Goal: Task Accomplishment & Management: Use online tool/utility

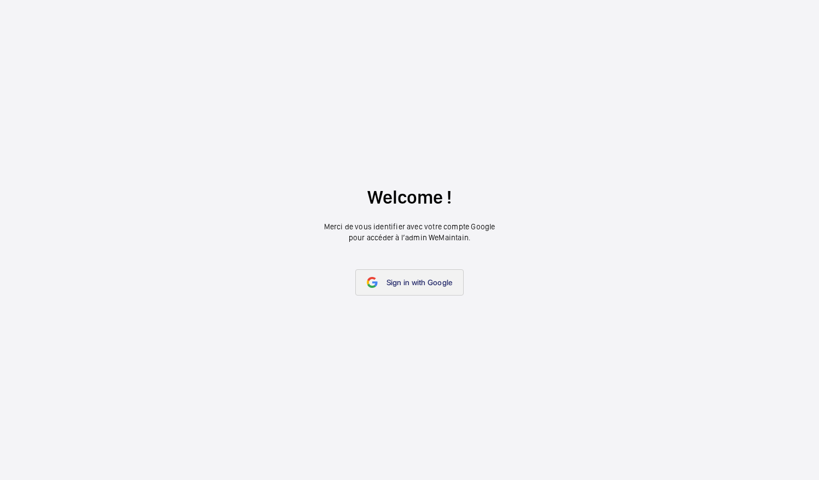
click at [447, 292] on link "Sign in with Google" at bounding box center [409, 282] width 109 height 26
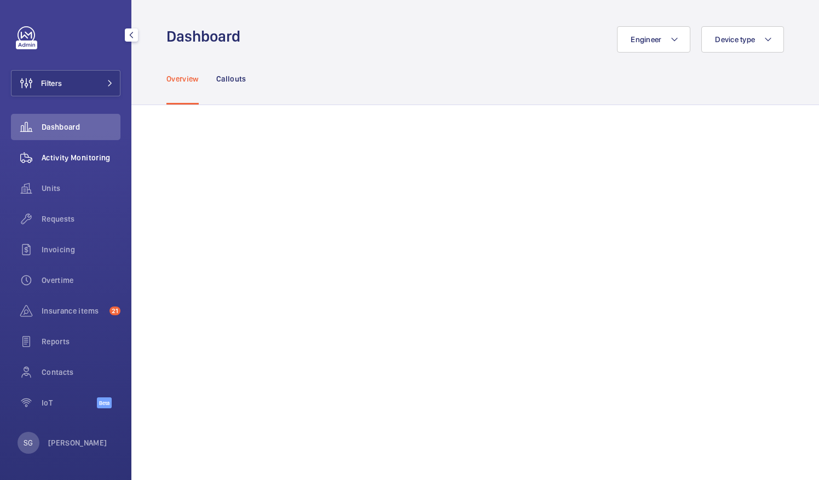
click at [68, 159] on span "Activity Monitoring" at bounding box center [81, 157] width 79 height 11
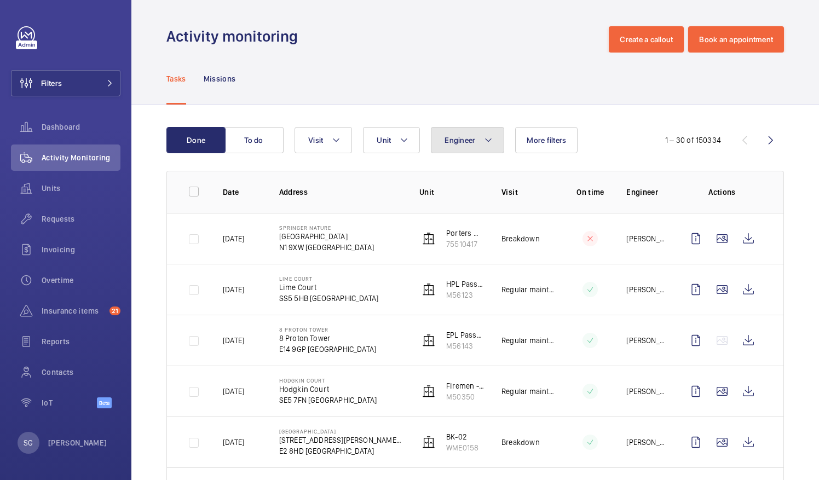
click at [479, 133] on button "Engineer" at bounding box center [467, 140] width 73 height 26
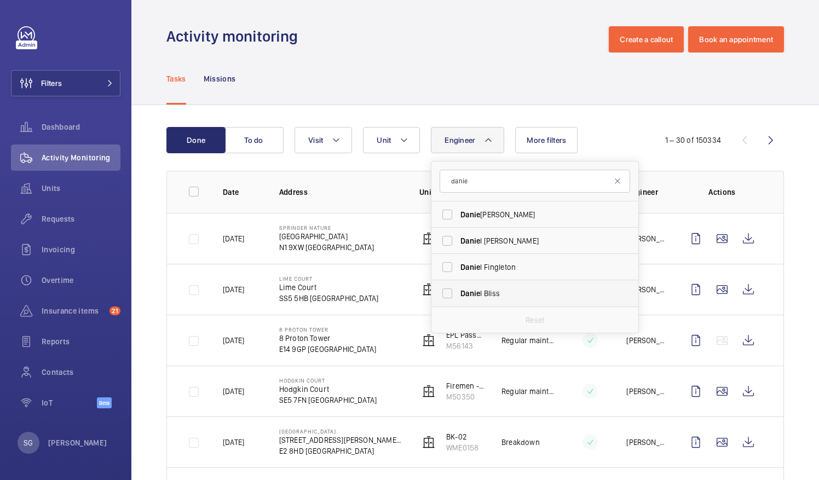
type input "danie"
click at [446, 293] on label "[PERSON_NAME]" at bounding box center [526, 293] width 191 height 26
click at [446, 293] on input "[PERSON_NAME]" at bounding box center [447, 294] width 22 height 22
checkbox input "true"
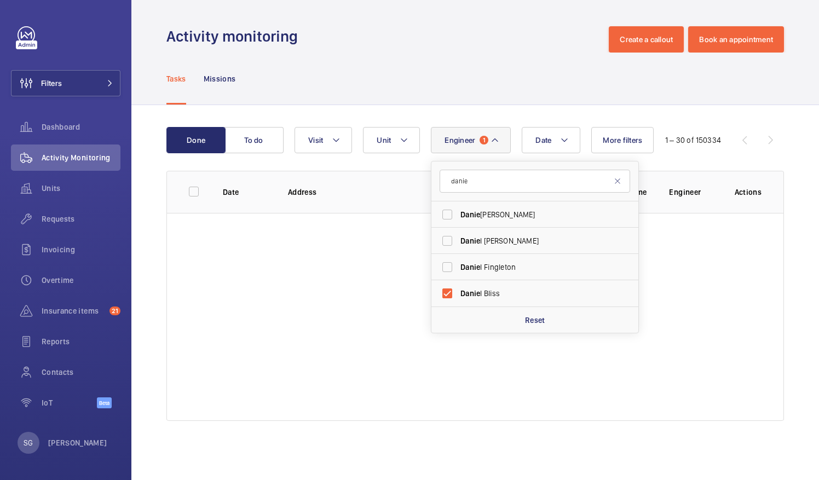
click at [464, 72] on div "Tasks Missions" at bounding box center [475, 79] width 618 height 52
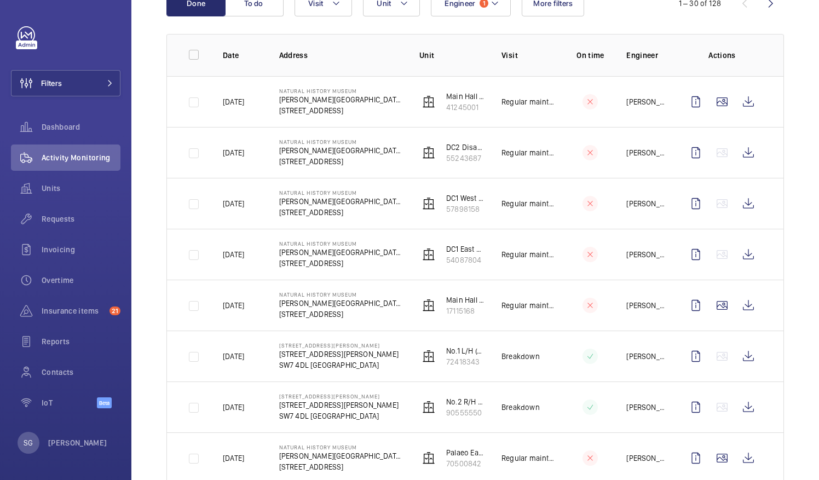
scroll to position [136, 0]
click at [66, 126] on span "Dashboard" at bounding box center [81, 127] width 79 height 11
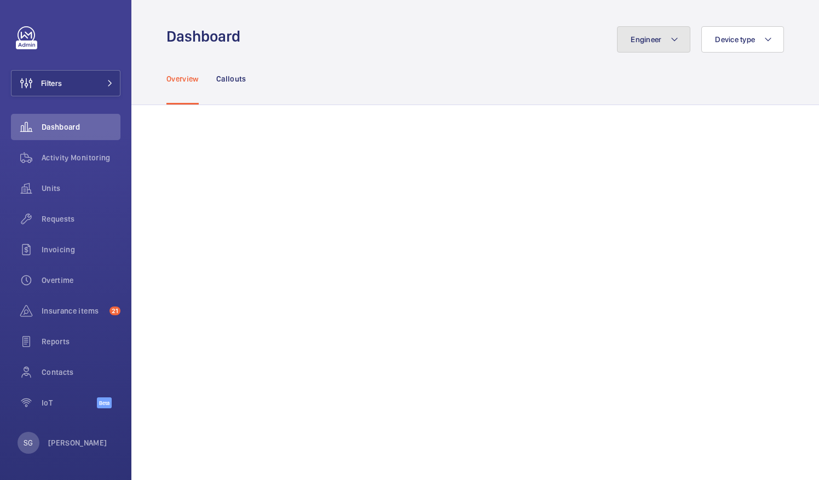
click at [657, 39] on span "Engineer" at bounding box center [646, 39] width 31 height 9
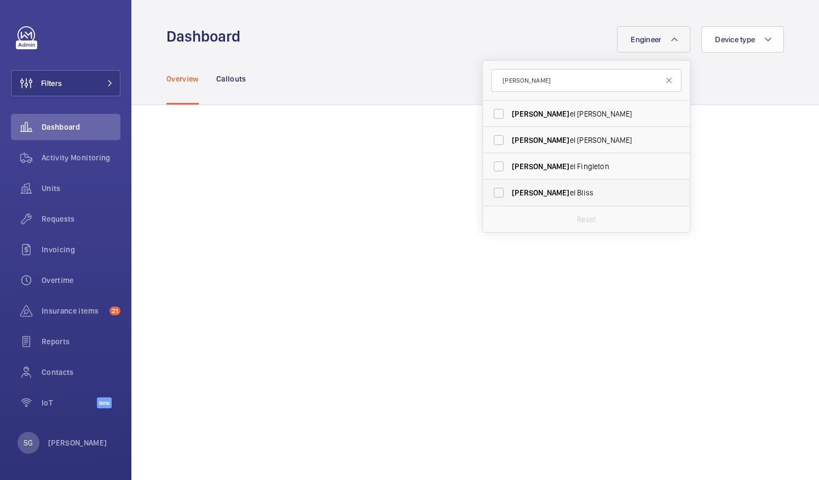
type input "[PERSON_NAME]"
click at [487, 197] on label "[PERSON_NAME]" at bounding box center [578, 193] width 191 height 26
click at [488, 197] on input "[PERSON_NAME]" at bounding box center [499, 193] width 22 height 22
checkbox input "true"
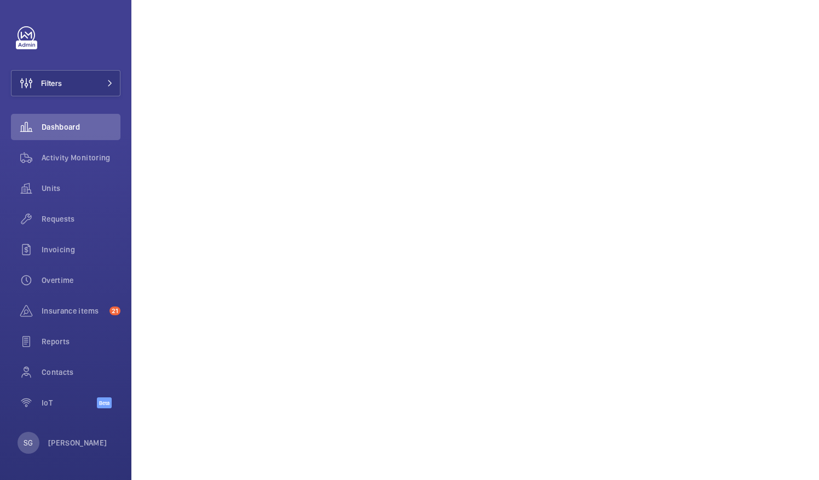
scroll to position [325, 0]
